Goal: Task Accomplishment & Management: Use online tool/utility

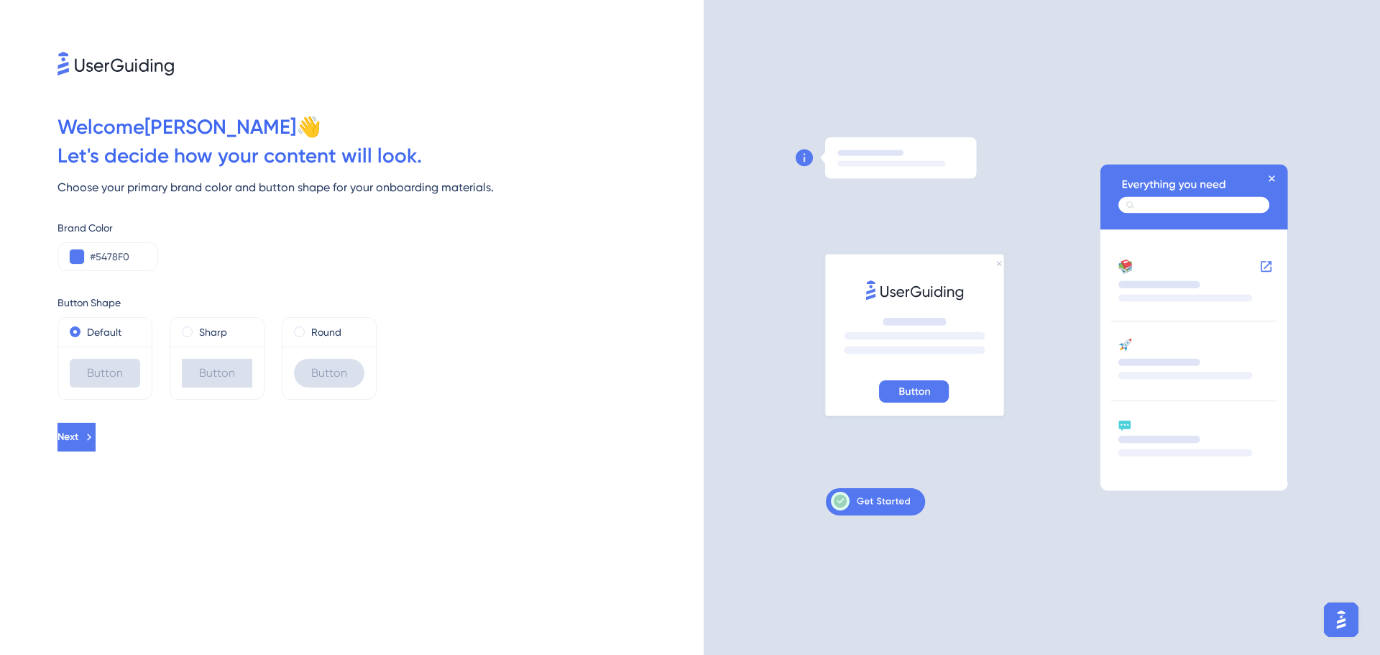
click at [96, 436] on icon at bounding box center [89, 436] width 13 height 13
click at [94, 145] on html "Welcome [PERSON_NAME] 👋 Let ' s decide how your content will look. Choose your …" at bounding box center [690, 72] width 1380 height 145
click at [428, 145] on html "Welcome [PERSON_NAME] 👋 Let ' s decide how your content will look. Choose your …" at bounding box center [690, 72] width 1380 height 145
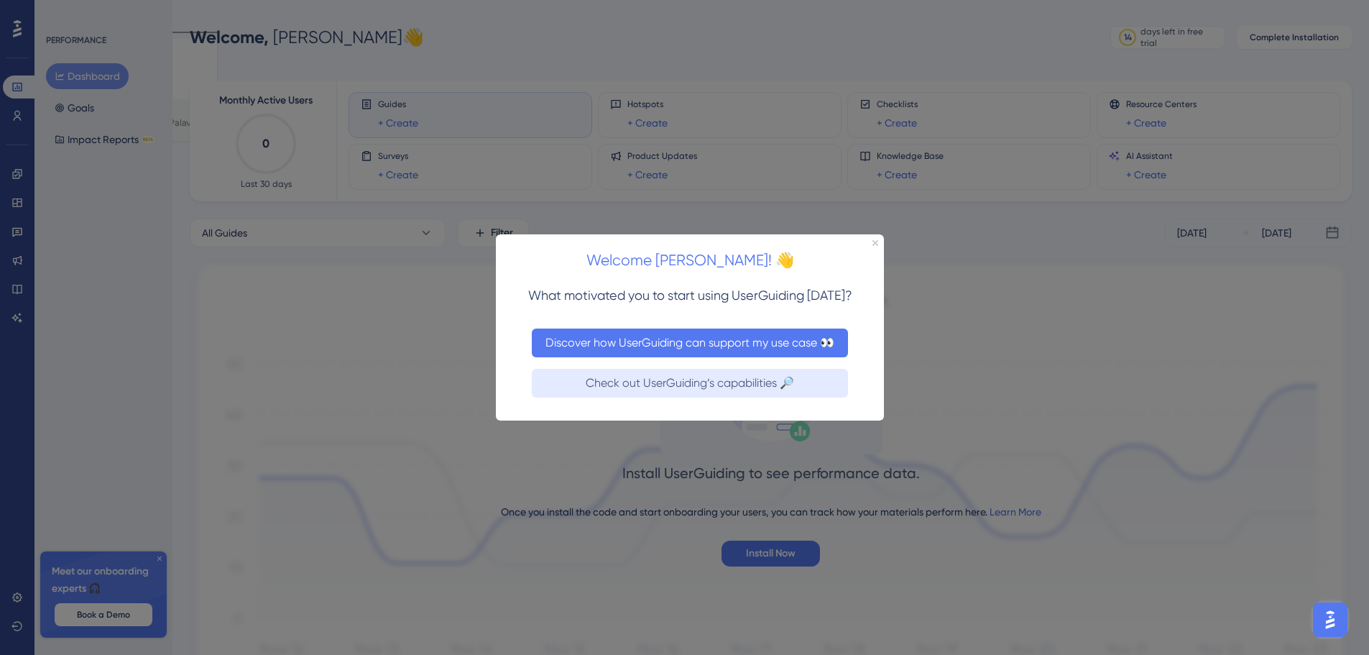
click at [685, 343] on button "Discover how UserGuiding can support my use case 👀" at bounding box center [690, 342] width 316 height 29
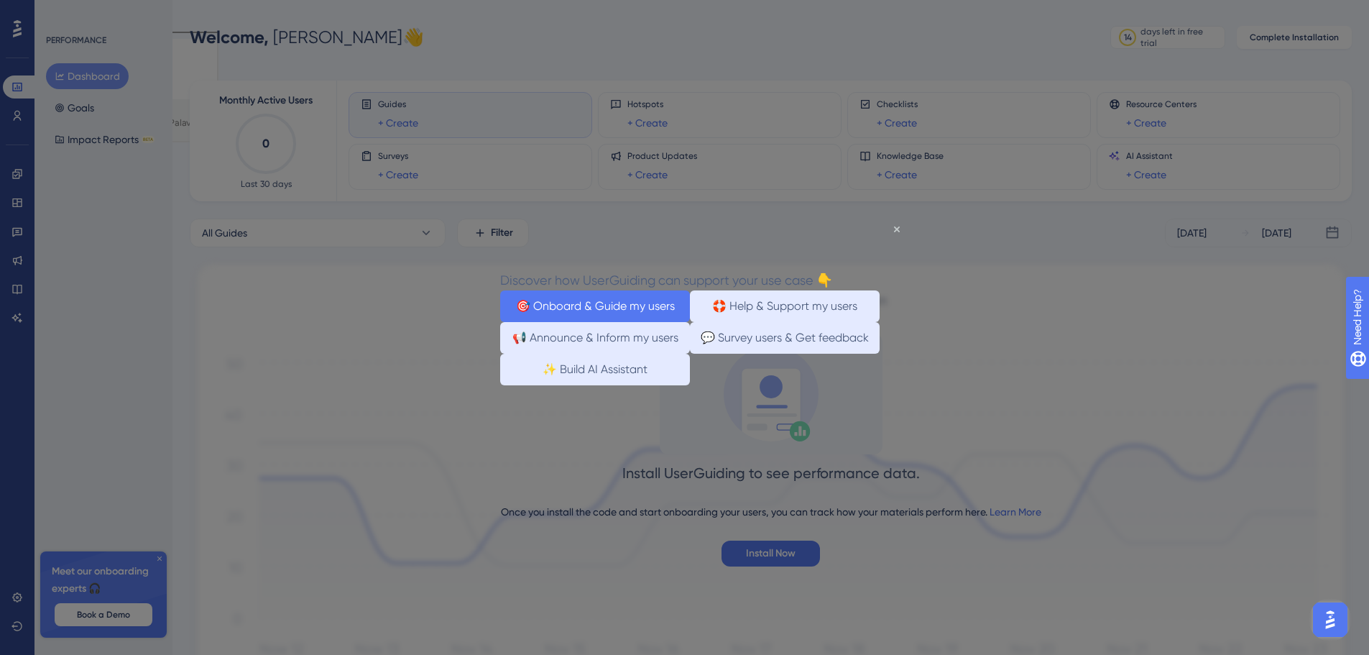
click at [618, 305] on button "🎯 Onboard & Guide my users" at bounding box center [595, 306] width 190 height 32
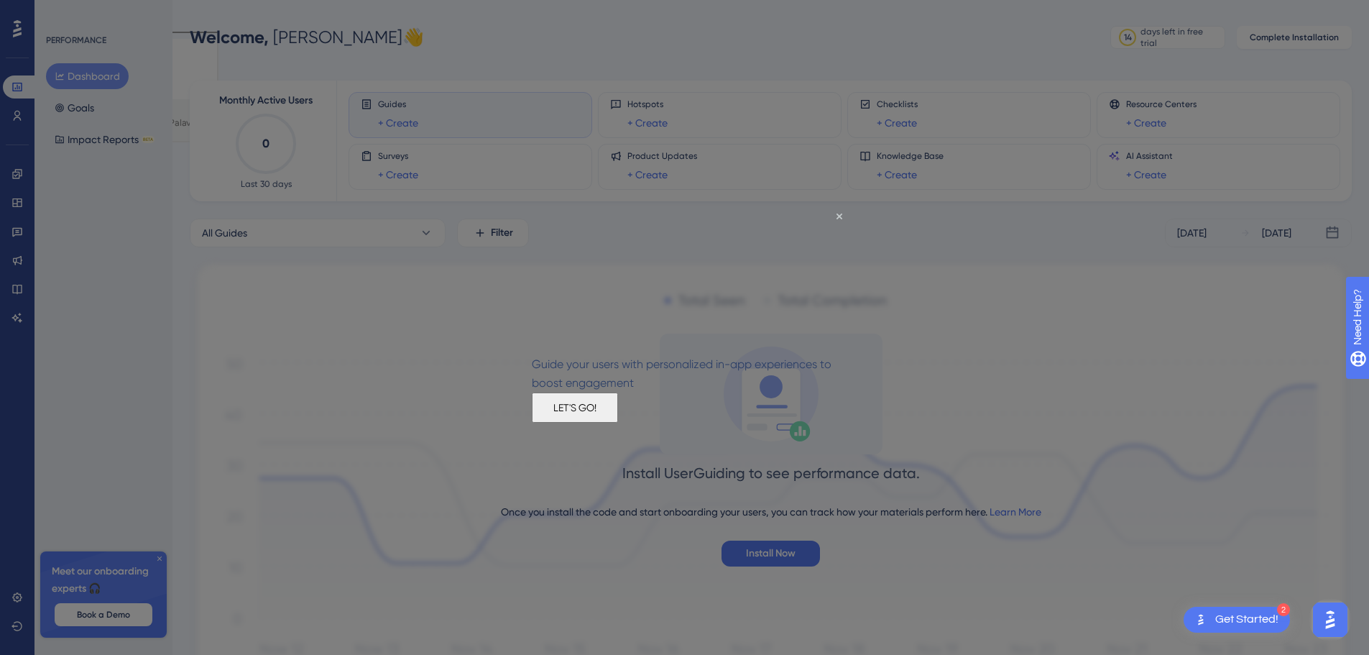
click at [618, 418] on button "LET'S GO!" at bounding box center [575, 407] width 86 height 30
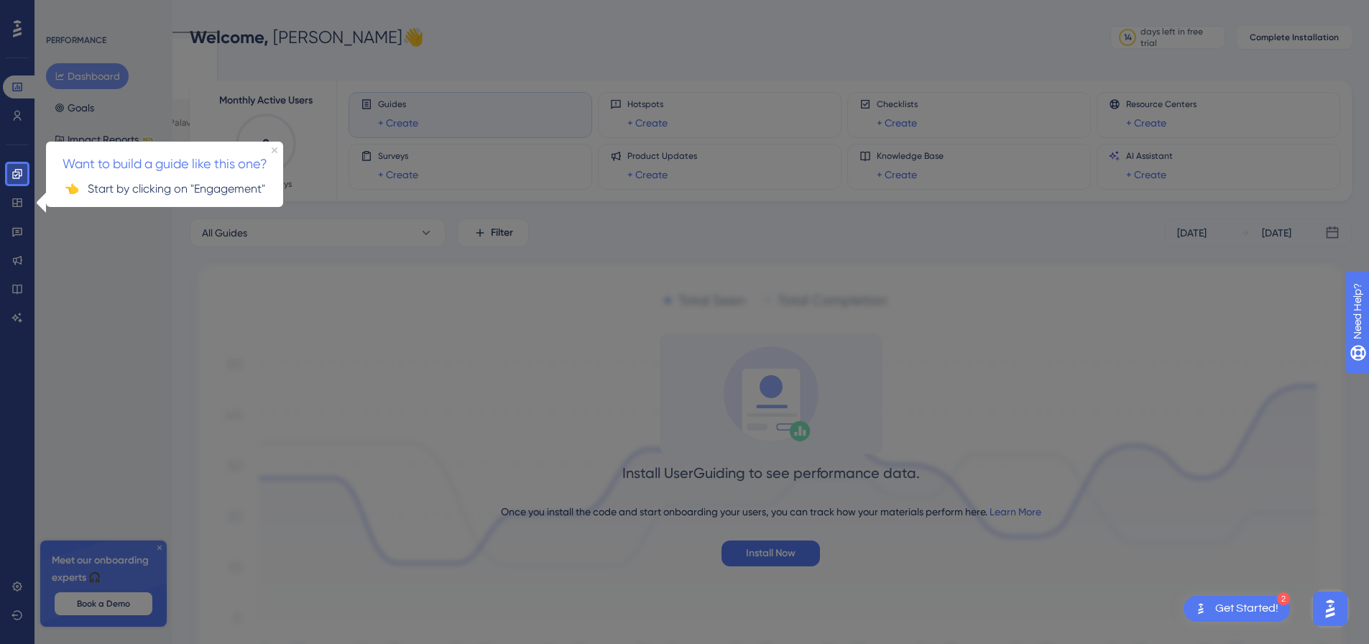
click at [165, 180] on p "👈 Start by clicking on "Engagement"" at bounding box center [164, 188] width 214 height 19
click at [25, 178] on link at bounding box center [17, 173] width 29 height 23
click at [19, 175] on icon at bounding box center [16, 173] width 9 height 9
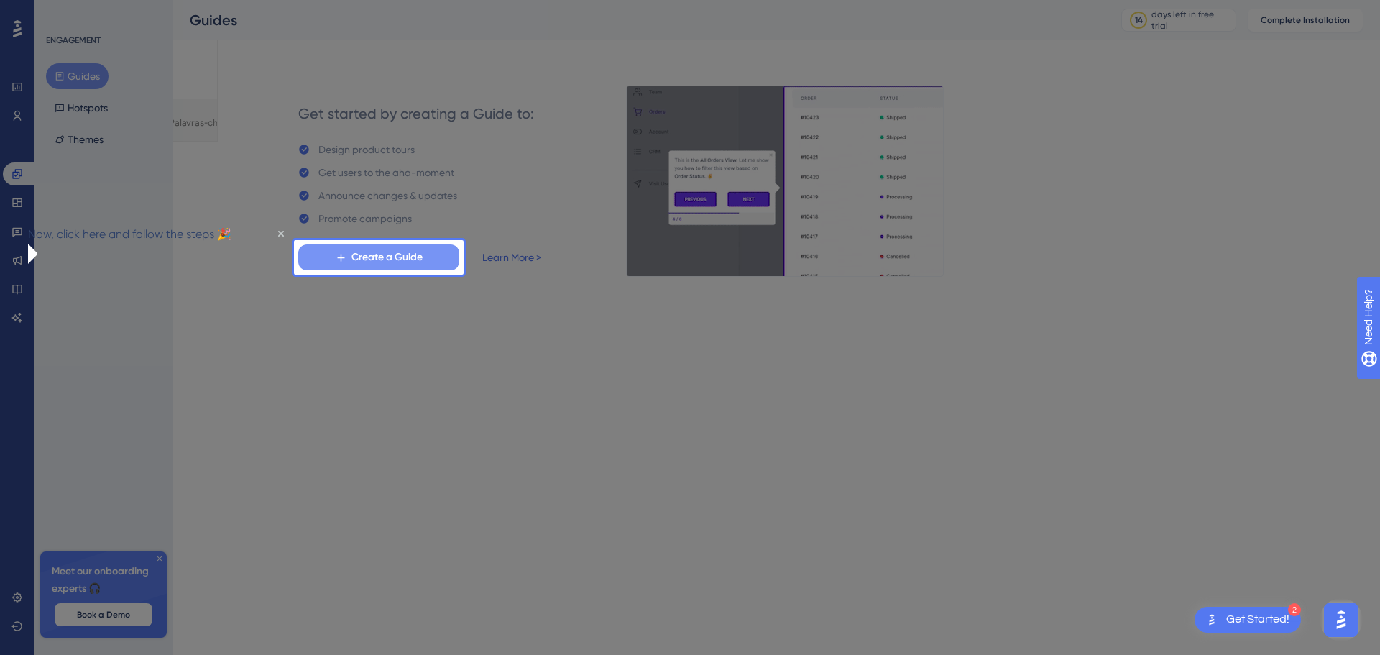
click at [369, 253] on span "Create a Guide" at bounding box center [386, 257] width 71 height 17
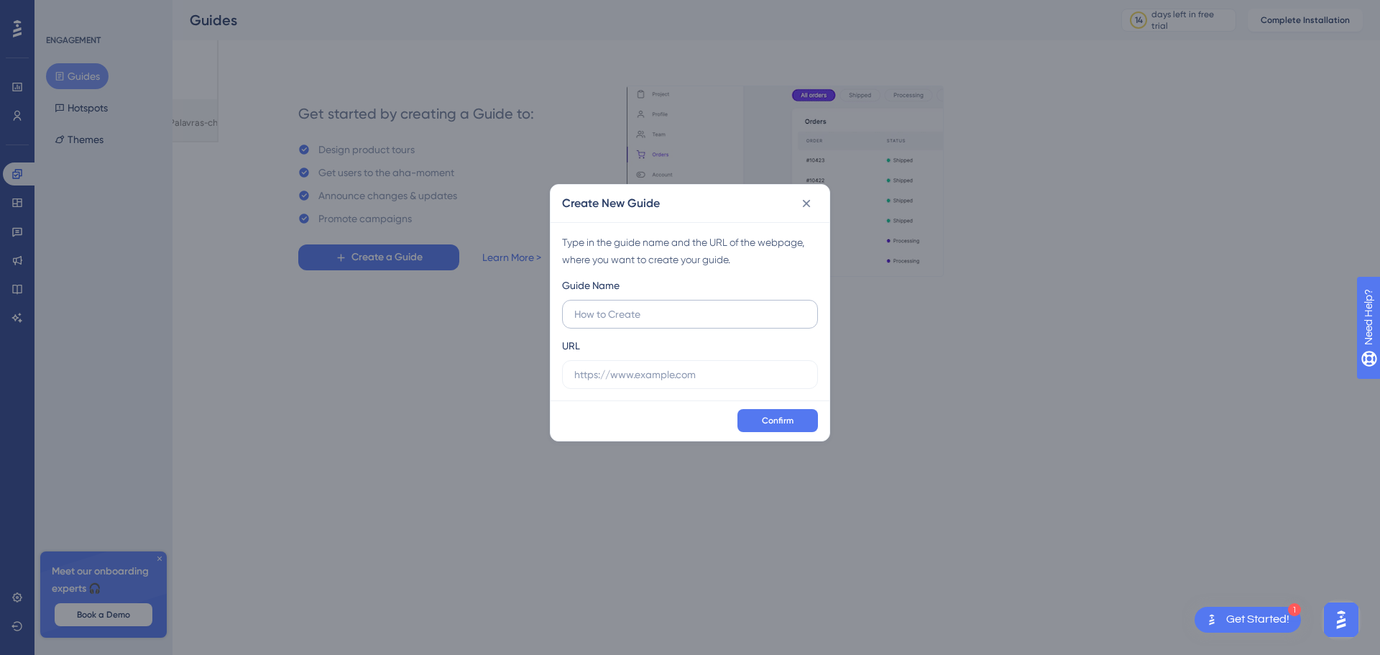
click at [625, 310] on input "text" at bounding box center [689, 314] width 231 height 16
type input "Meditrack Go"
click at [654, 375] on input "text" at bounding box center [689, 374] width 231 height 16
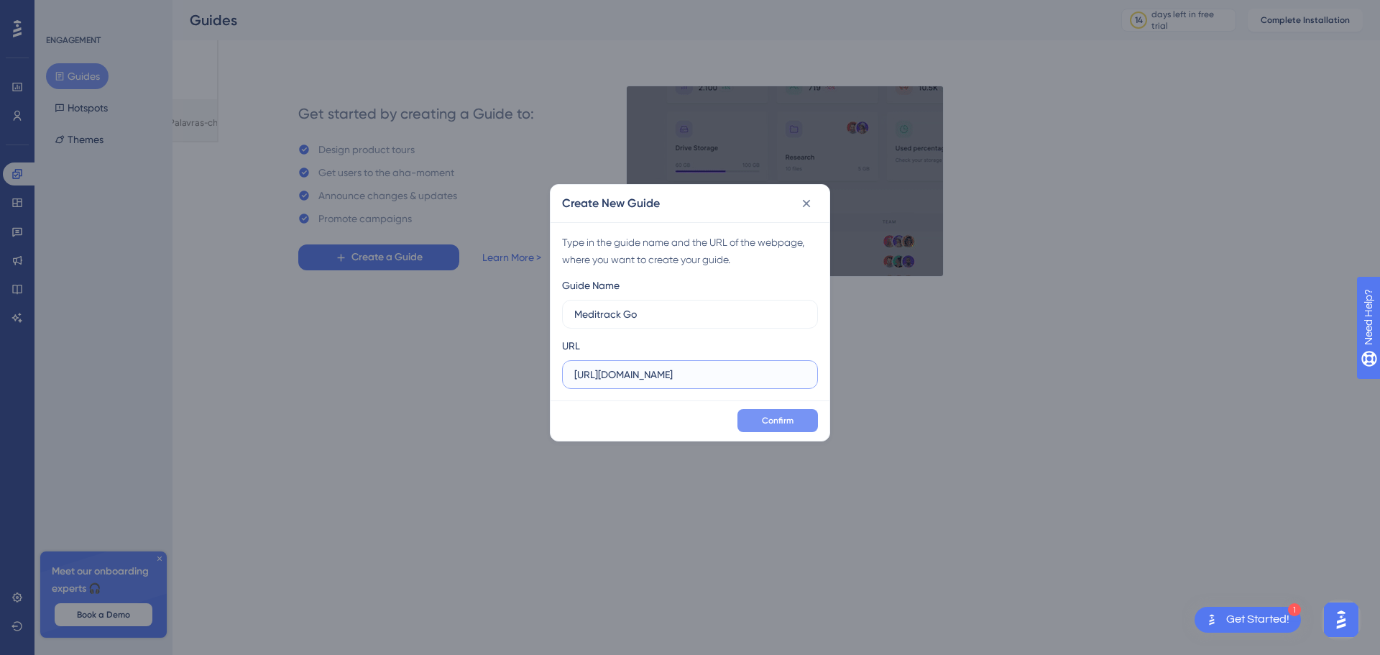
type input "[URL][DOMAIN_NAME]"
click at [790, 425] on span "Confirm" at bounding box center [778, 420] width 32 height 11
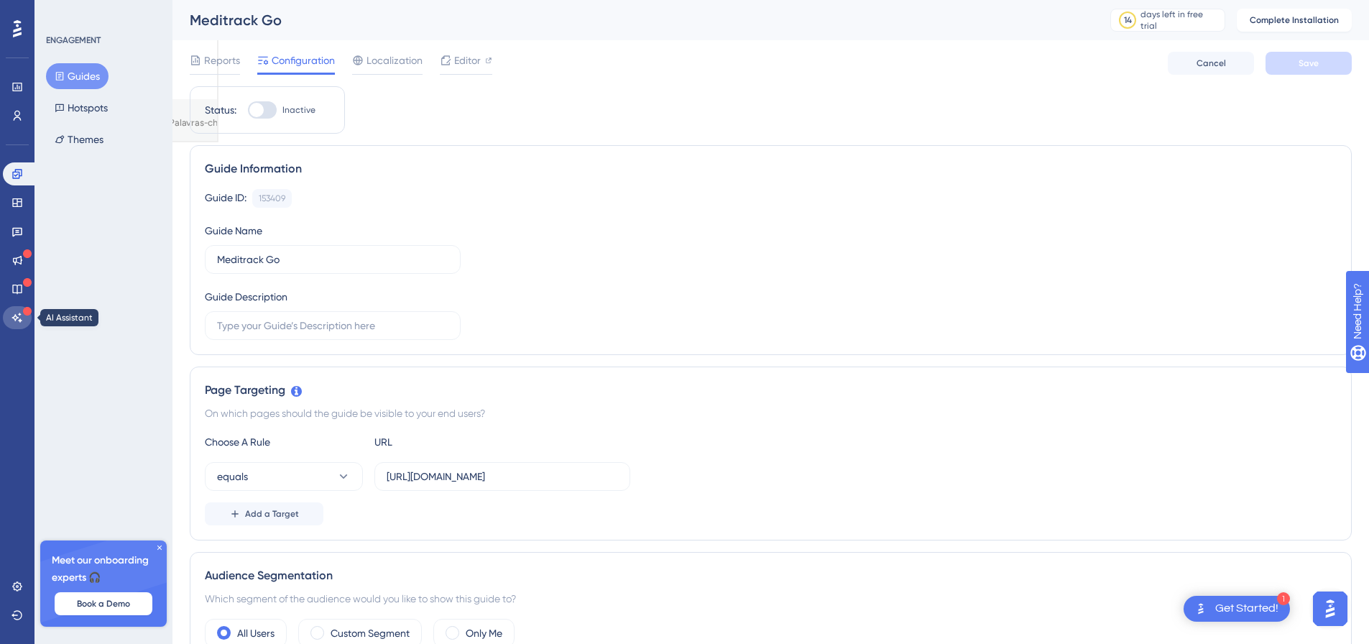
click at [17, 319] on icon at bounding box center [17, 317] width 10 height 9
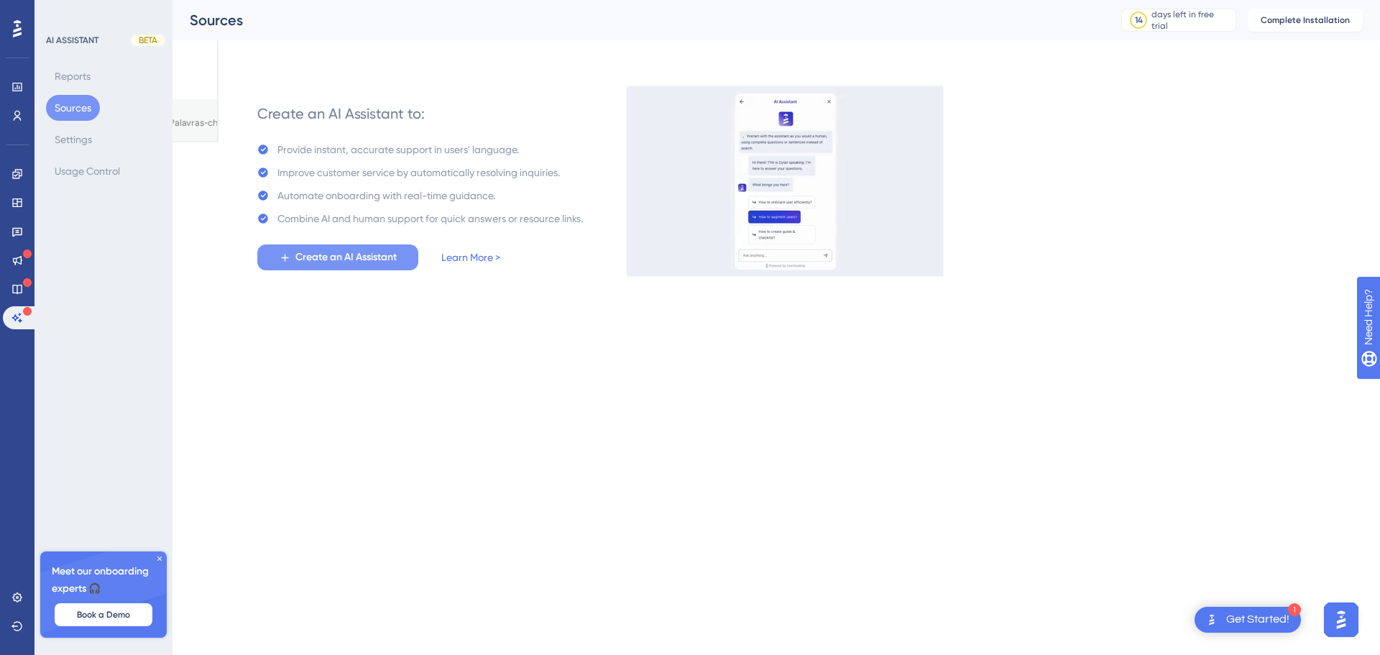
click at [358, 256] on span "Create an AI Assistant" at bounding box center [345, 257] width 101 height 17
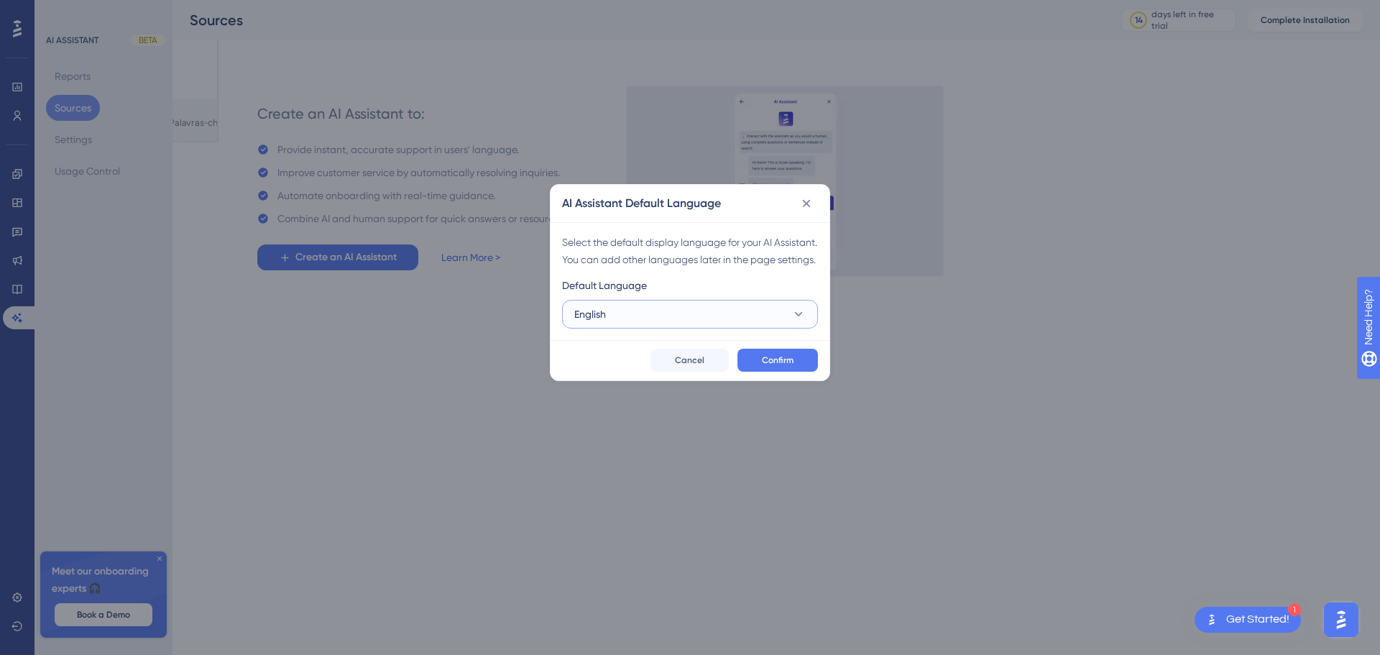
click at [619, 328] on button "English" at bounding box center [690, 314] width 256 height 29
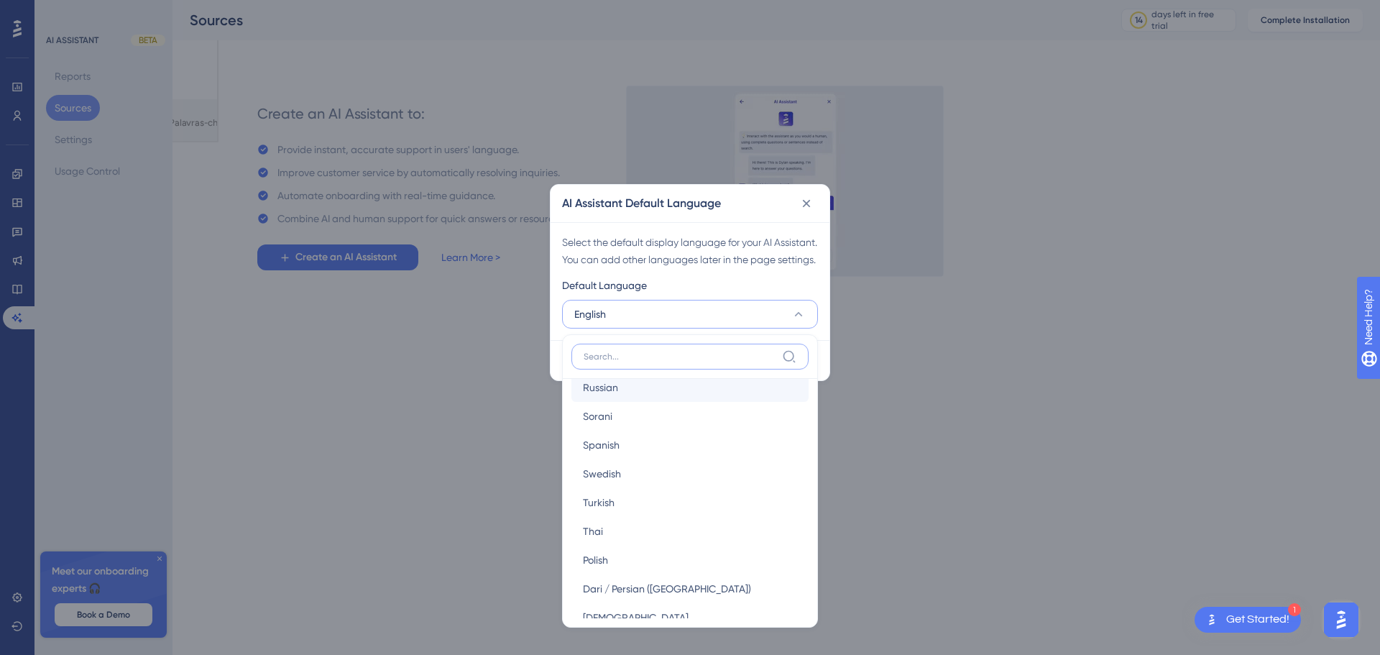
scroll to position [718, 0]
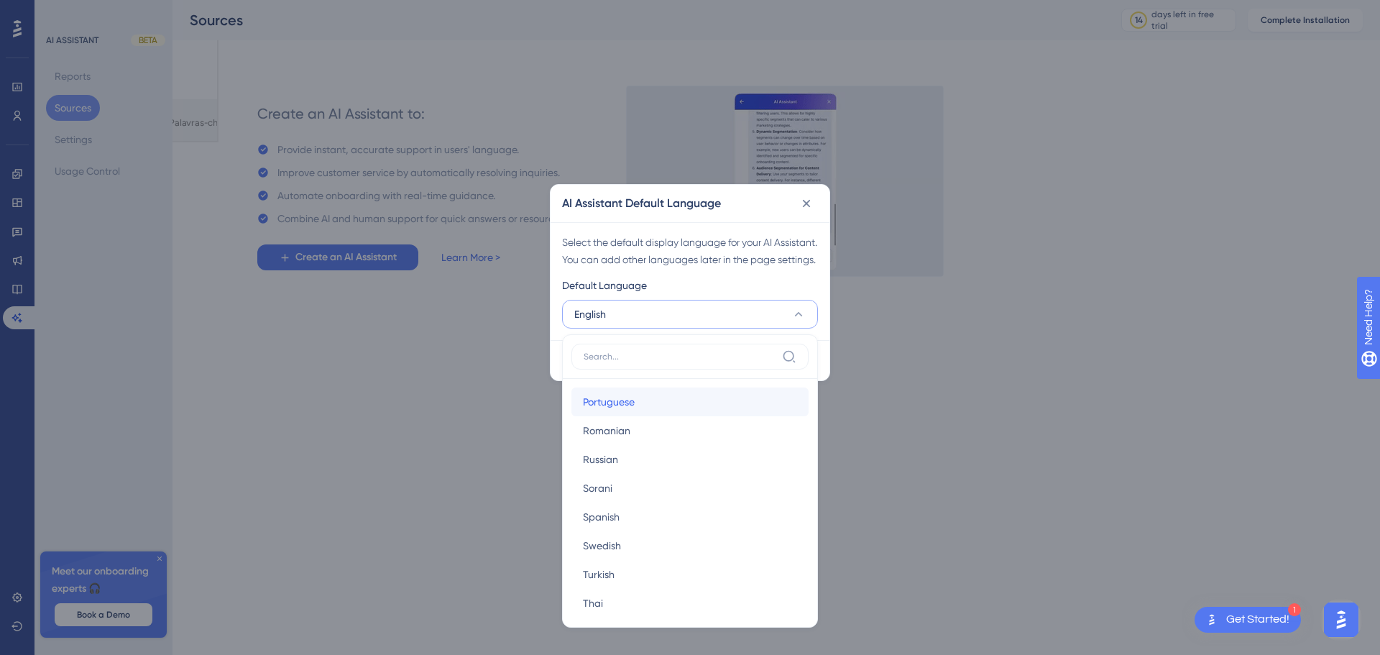
click at [636, 416] on div "Portuguese Portuguese" at bounding box center [690, 401] width 214 height 29
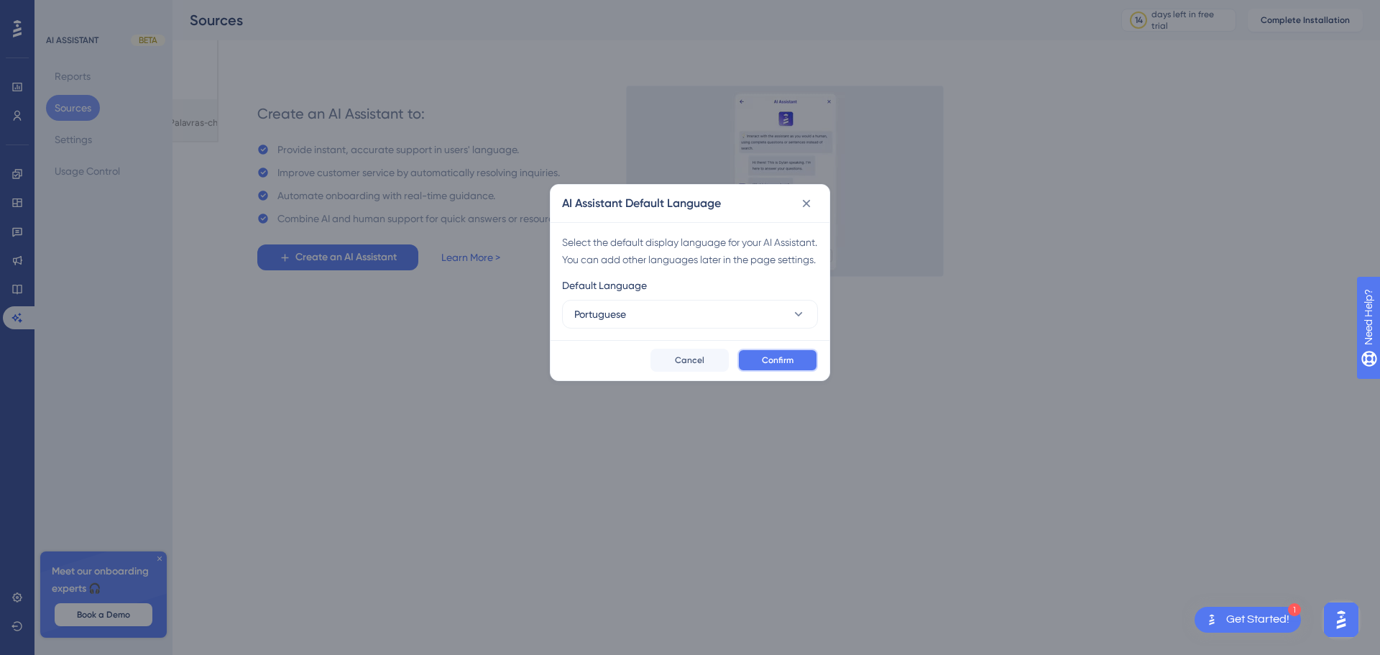
click at [794, 371] on button "Confirm" at bounding box center [777, 359] width 80 height 23
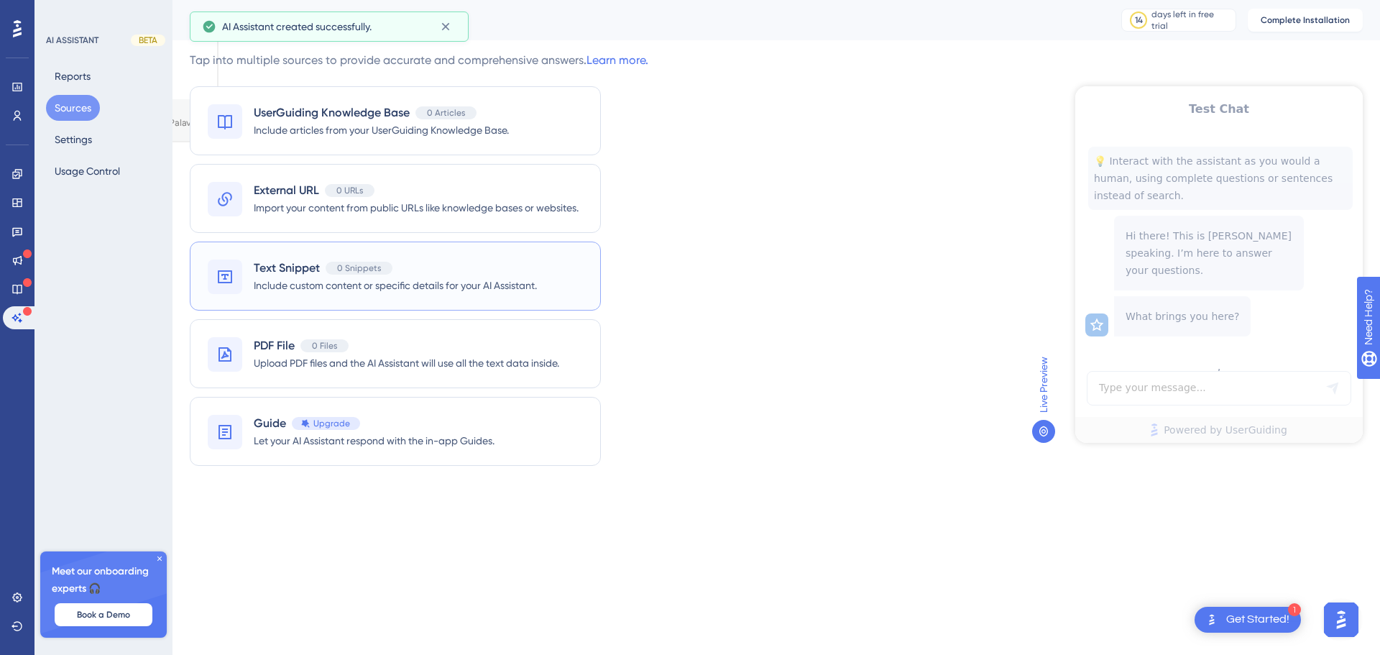
scroll to position [0, 0]
